Goal: Task Accomplishment & Management: Manage account settings

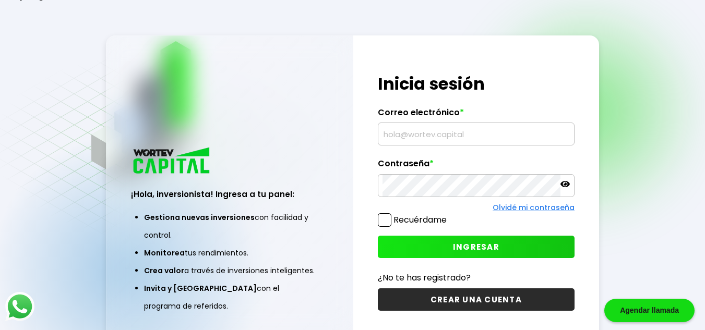
type input "[EMAIL_ADDRESS][DOMAIN_NAME]"
click at [457, 246] on span "INGRESAR" at bounding box center [476, 247] width 46 height 11
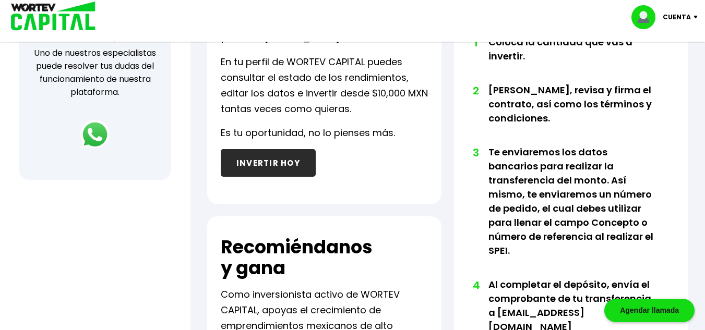
scroll to position [146, 0]
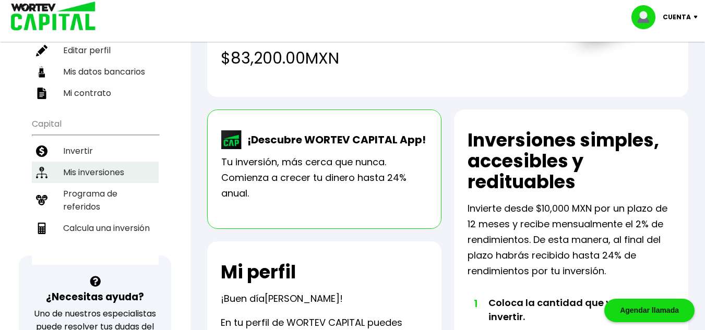
click at [109, 168] on li "Mis inversiones" at bounding box center [95, 172] width 127 height 21
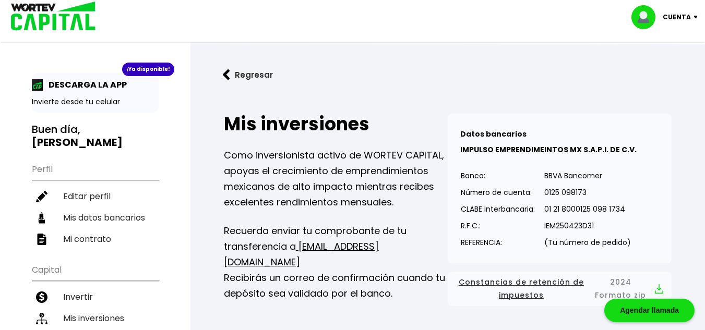
click at [685, 18] on p "Cuenta" at bounding box center [677, 17] width 28 height 16
click at [667, 73] on li "Cerrar sesión" at bounding box center [666, 69] width 84 height 21
